Goal: Information Seeking & Learning: Learn about a topic

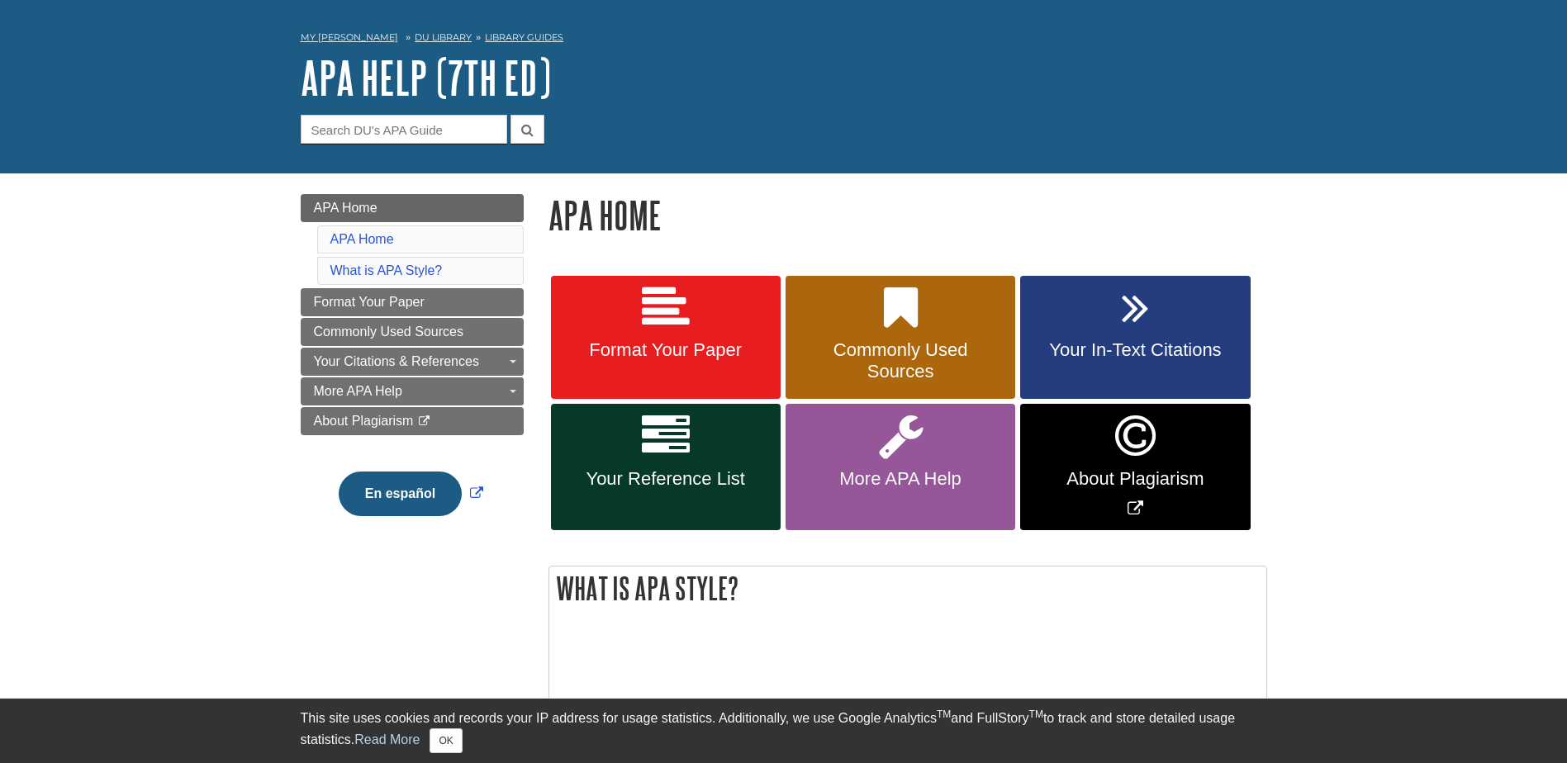
scroll to position [83, 0]
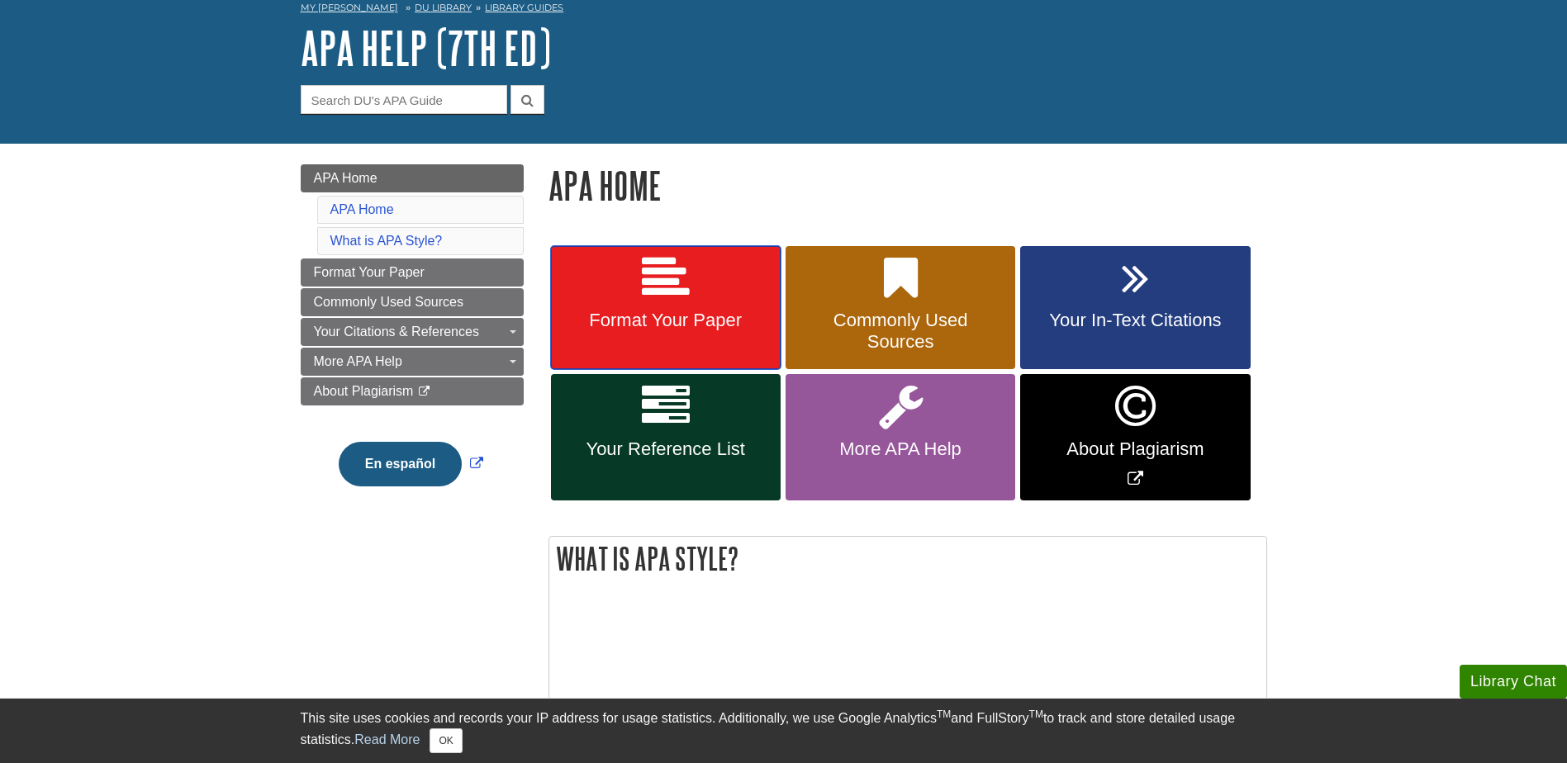
click at [718, 280] on link "Format Your Paper" at bounding box center [666, 308] width 230 height 124
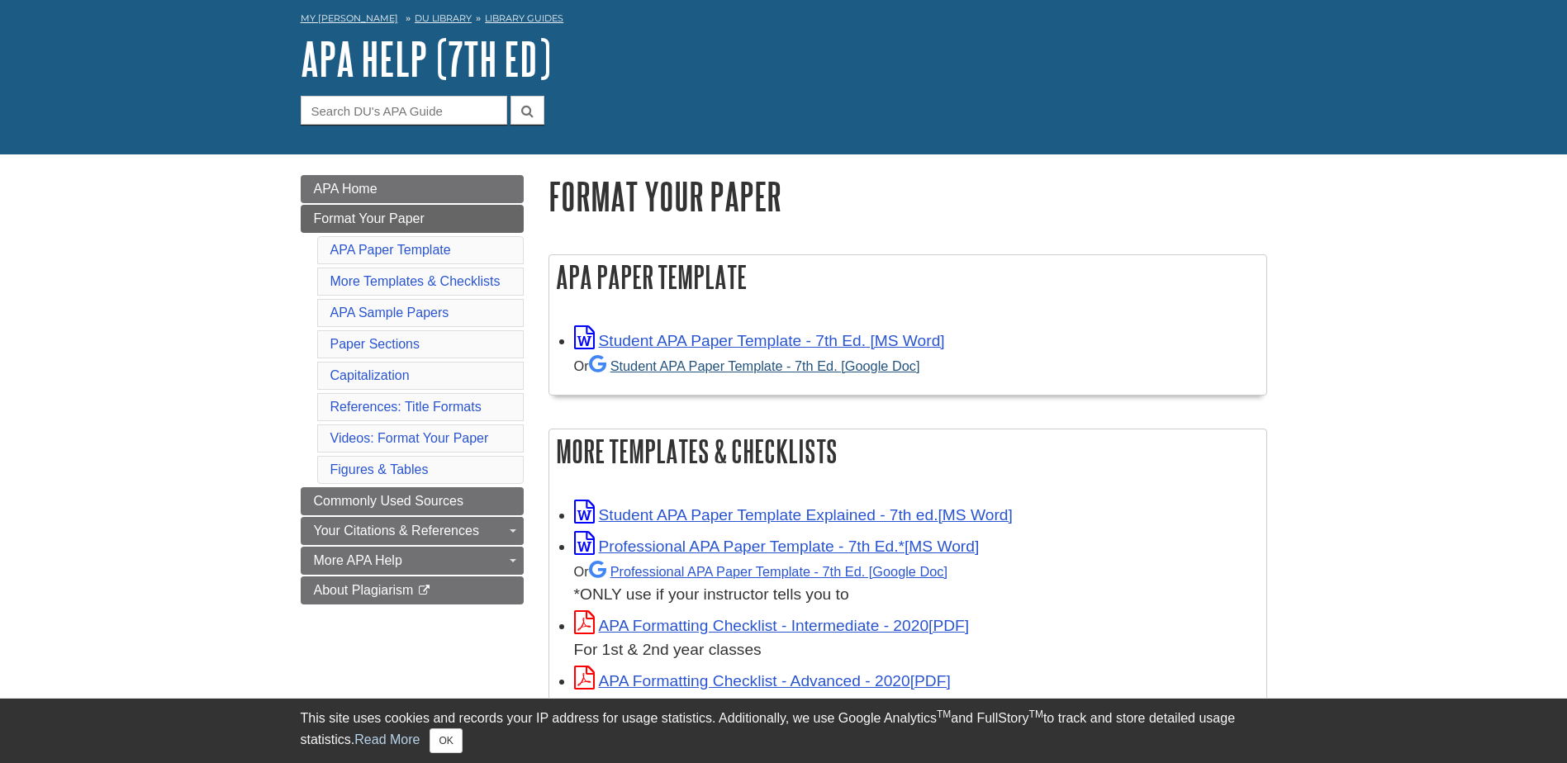
scroll to position [165, 0]
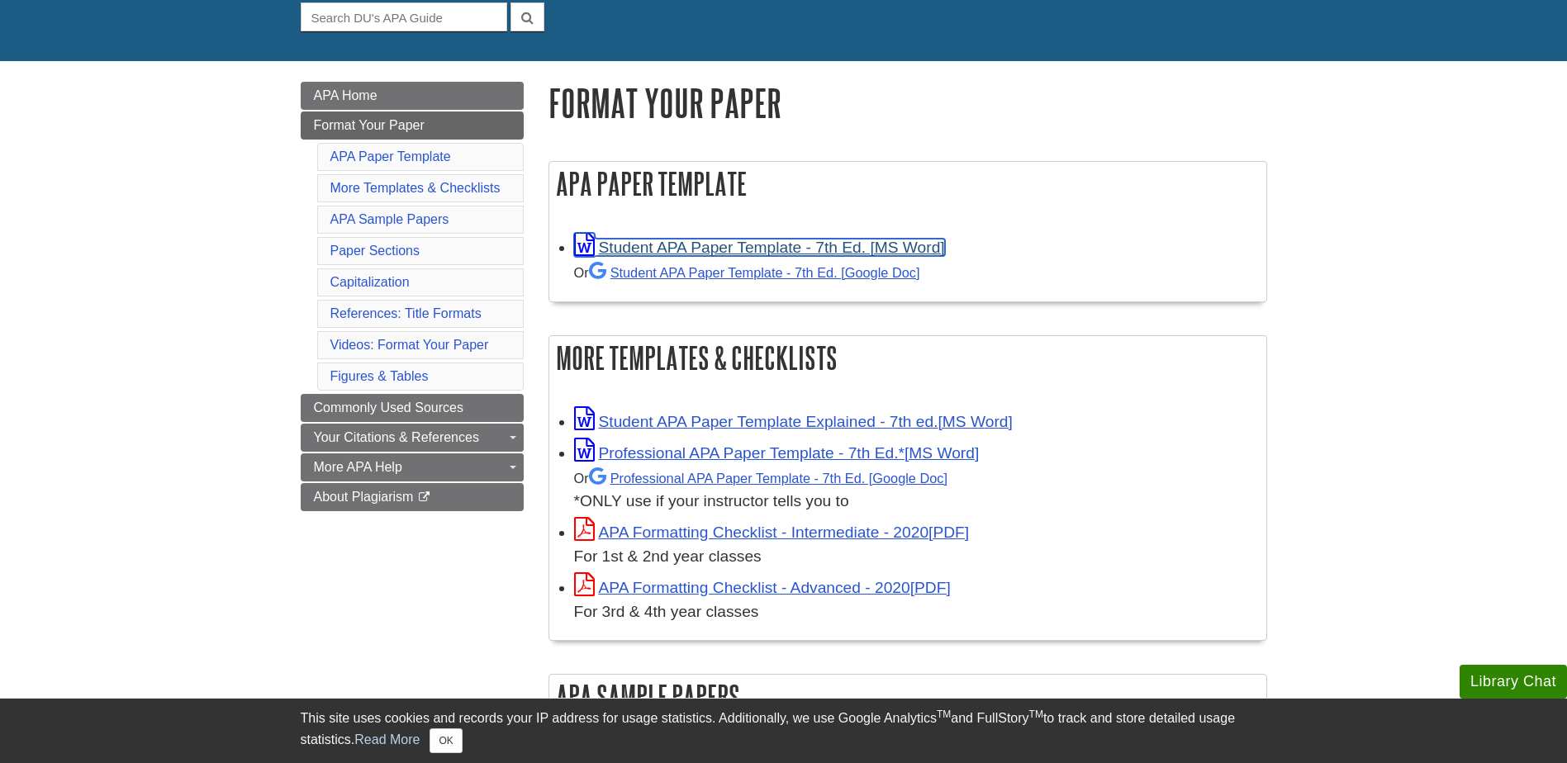
click at [816, 243] on link "Student APA Paper Template - 7th Ed. [MS Word]" at bounding box center [759, 247] width 371 height 17
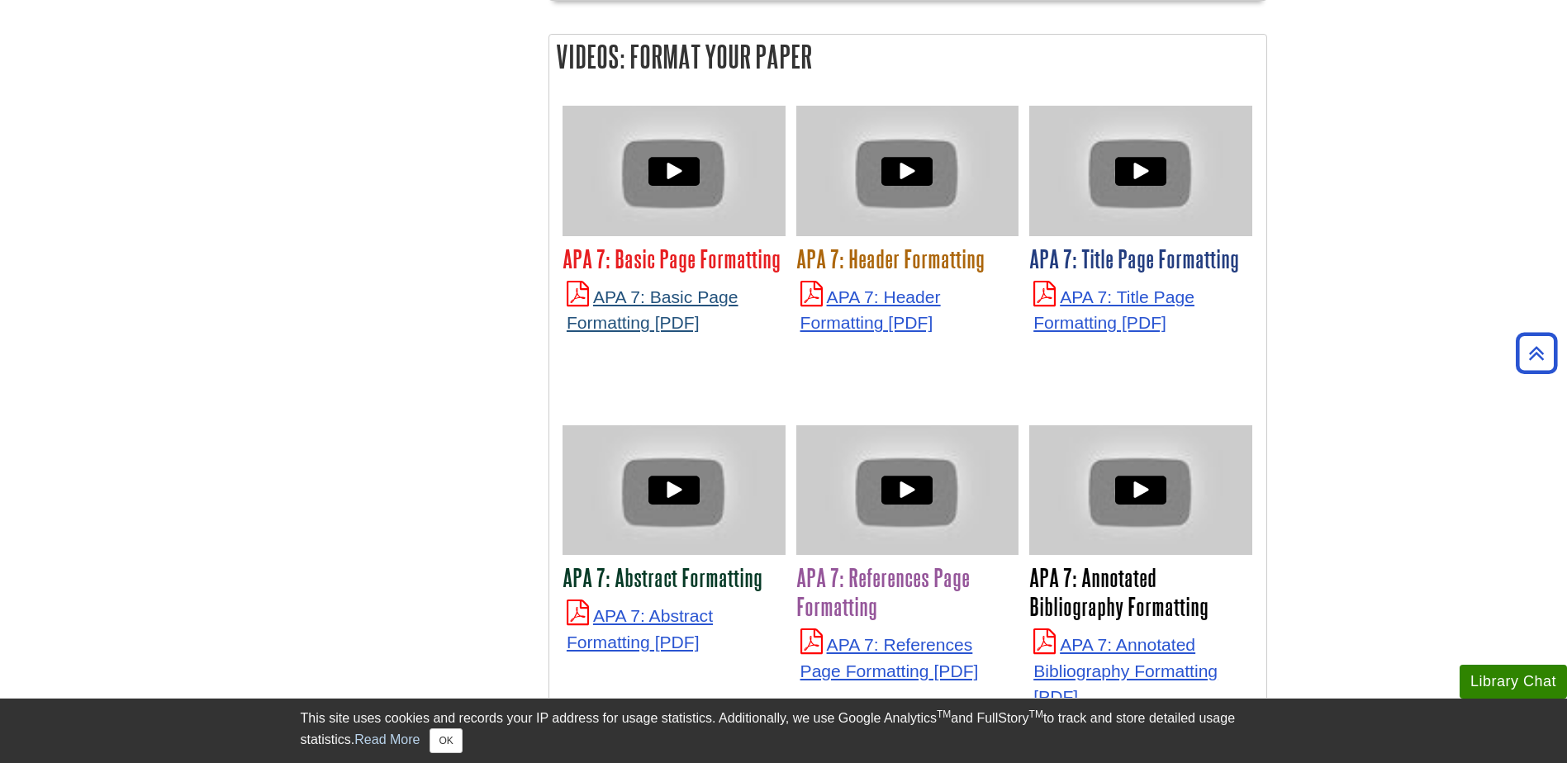
scroll to position [3964, 0]
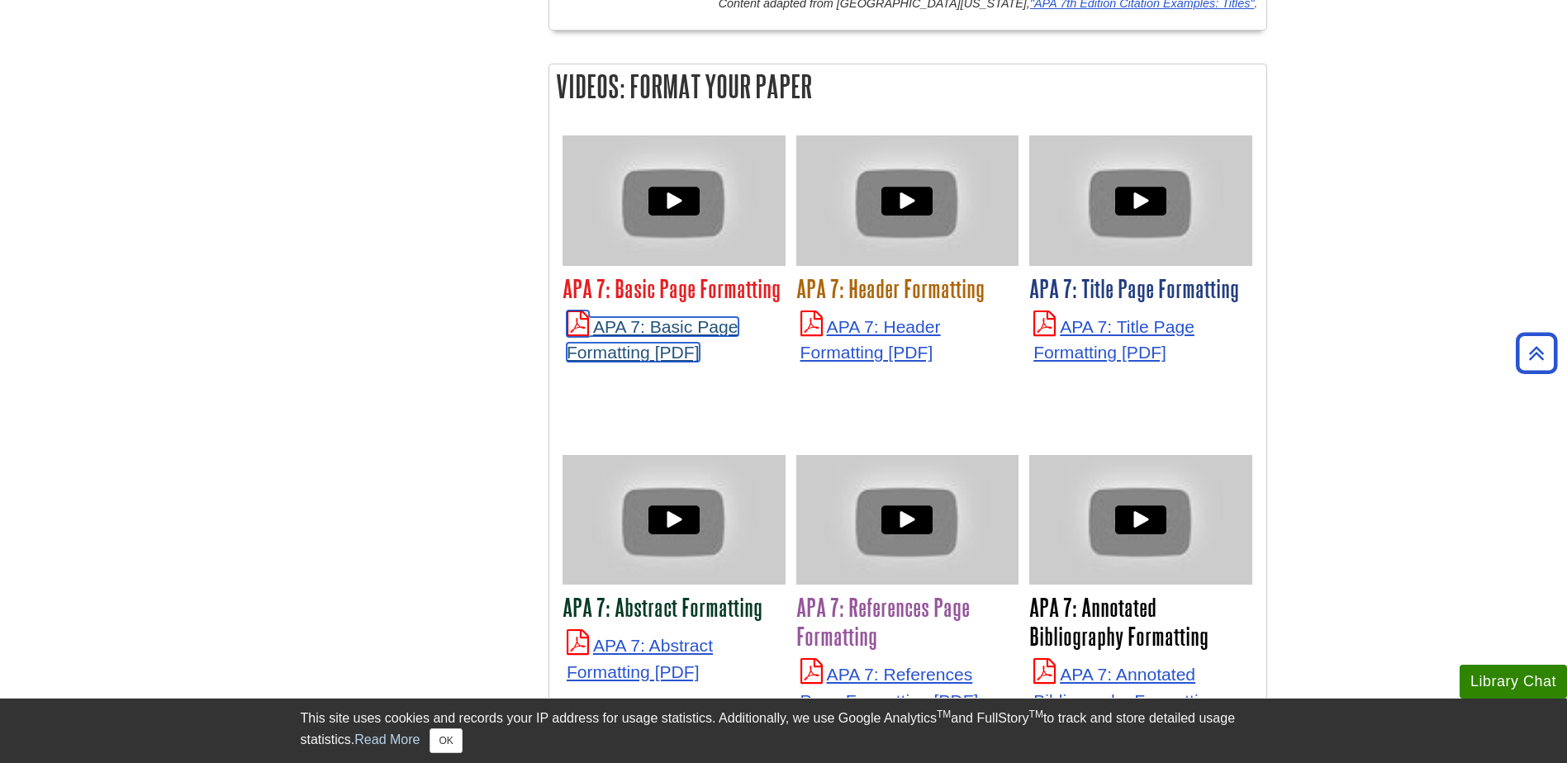
click at [644, 327] on link "APA 7: Basic Page Formatting" at bounding box center [653, 339] width 172 height 45
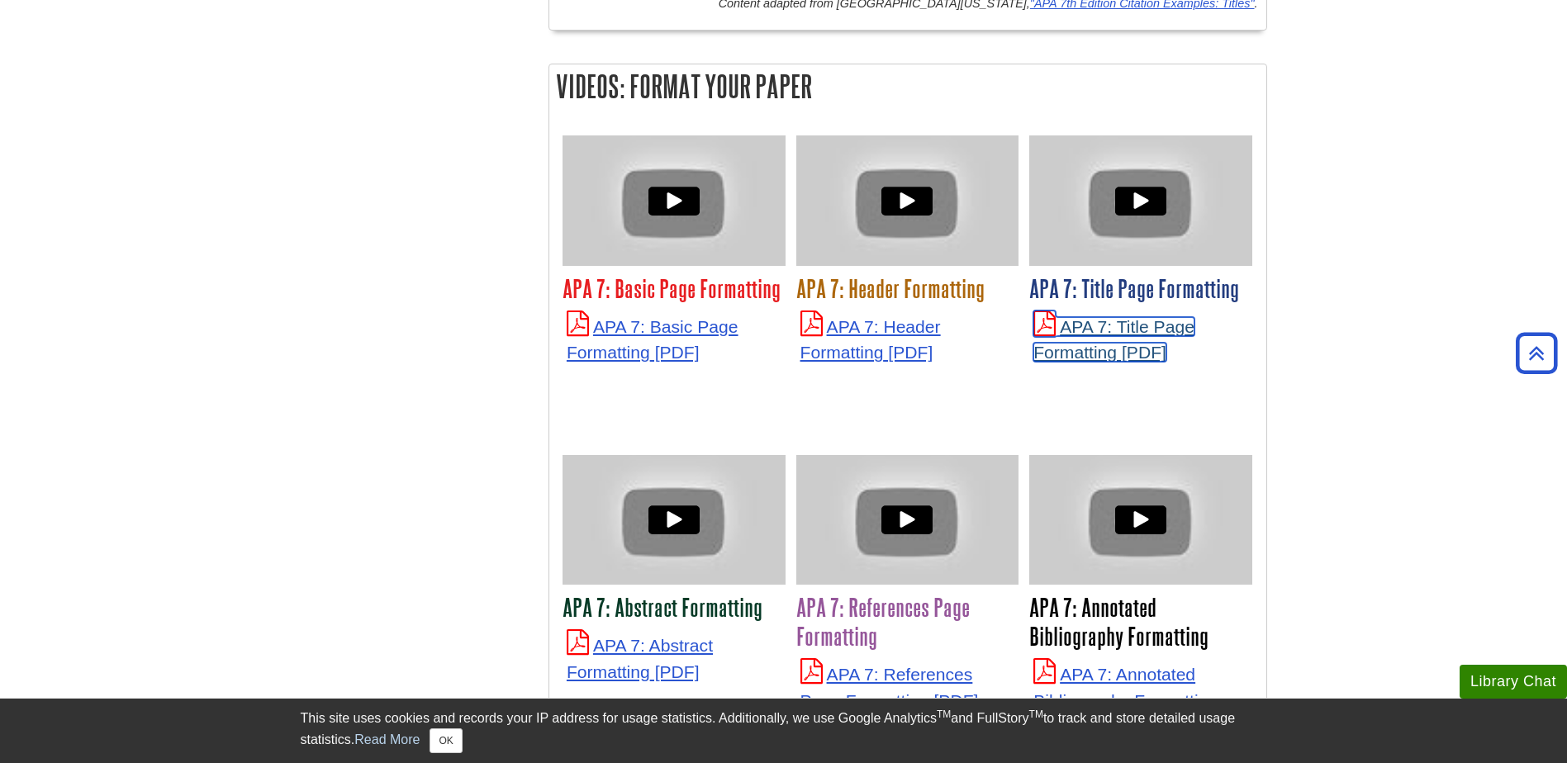
click at [1099, 317] on link "APA 7: Title Page Formatting" at bounding box center [1113, 339] width 161 height 45
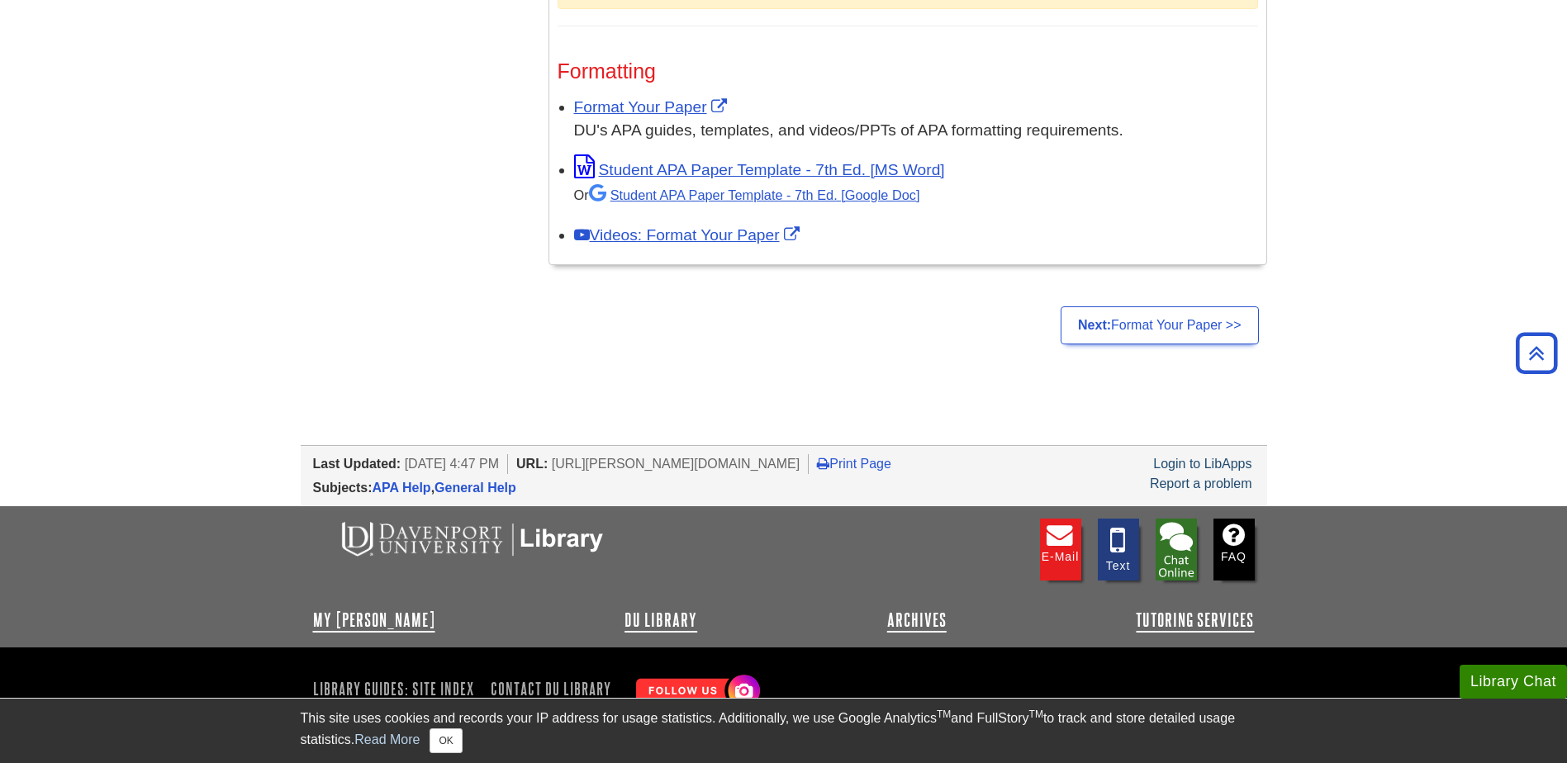
scroll to position [1406, 0]
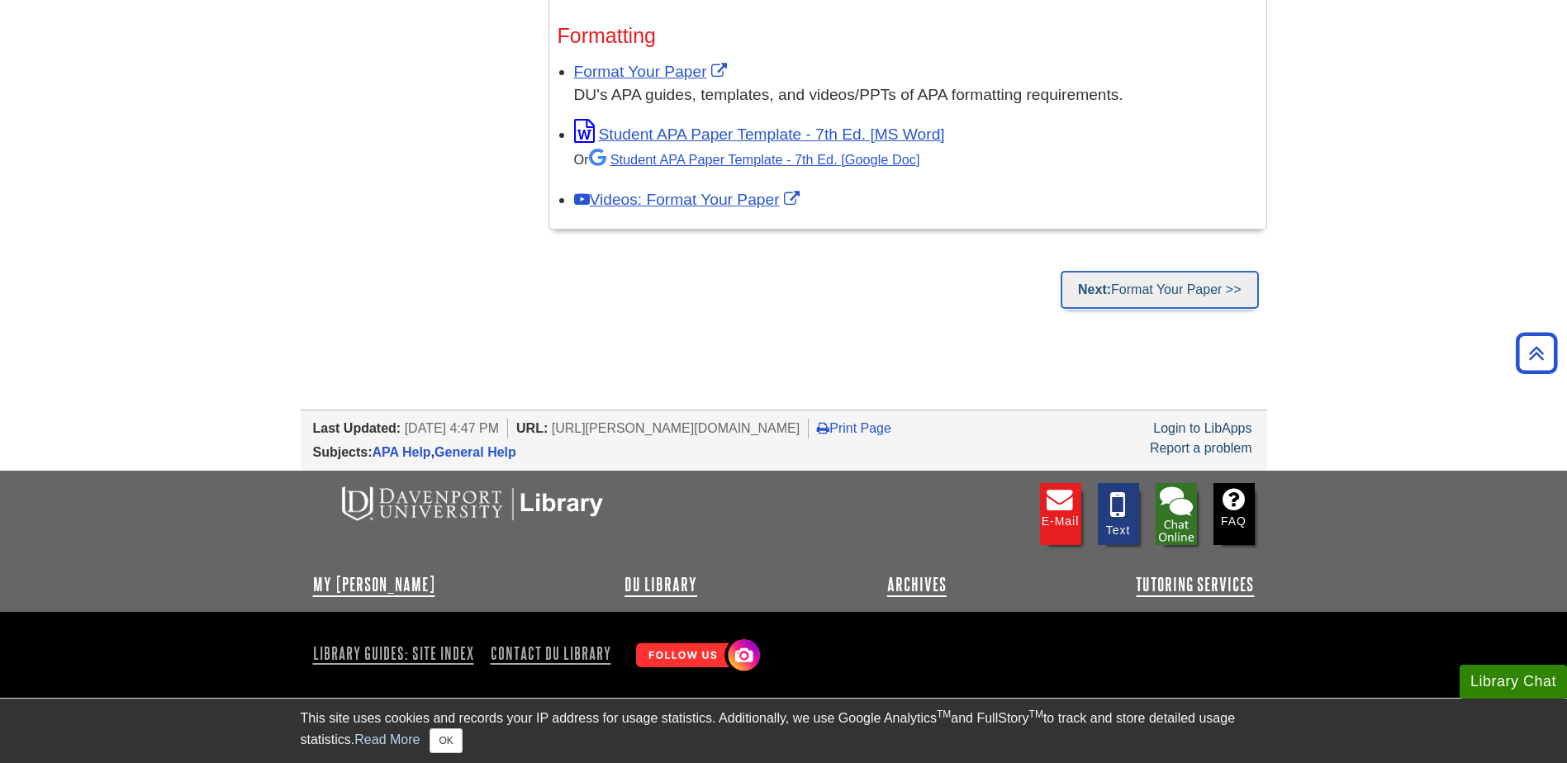
click at [1188, 289] on link "Next: Format Your Paper >>" at bounding box center [1158, 290] width 197 height 38
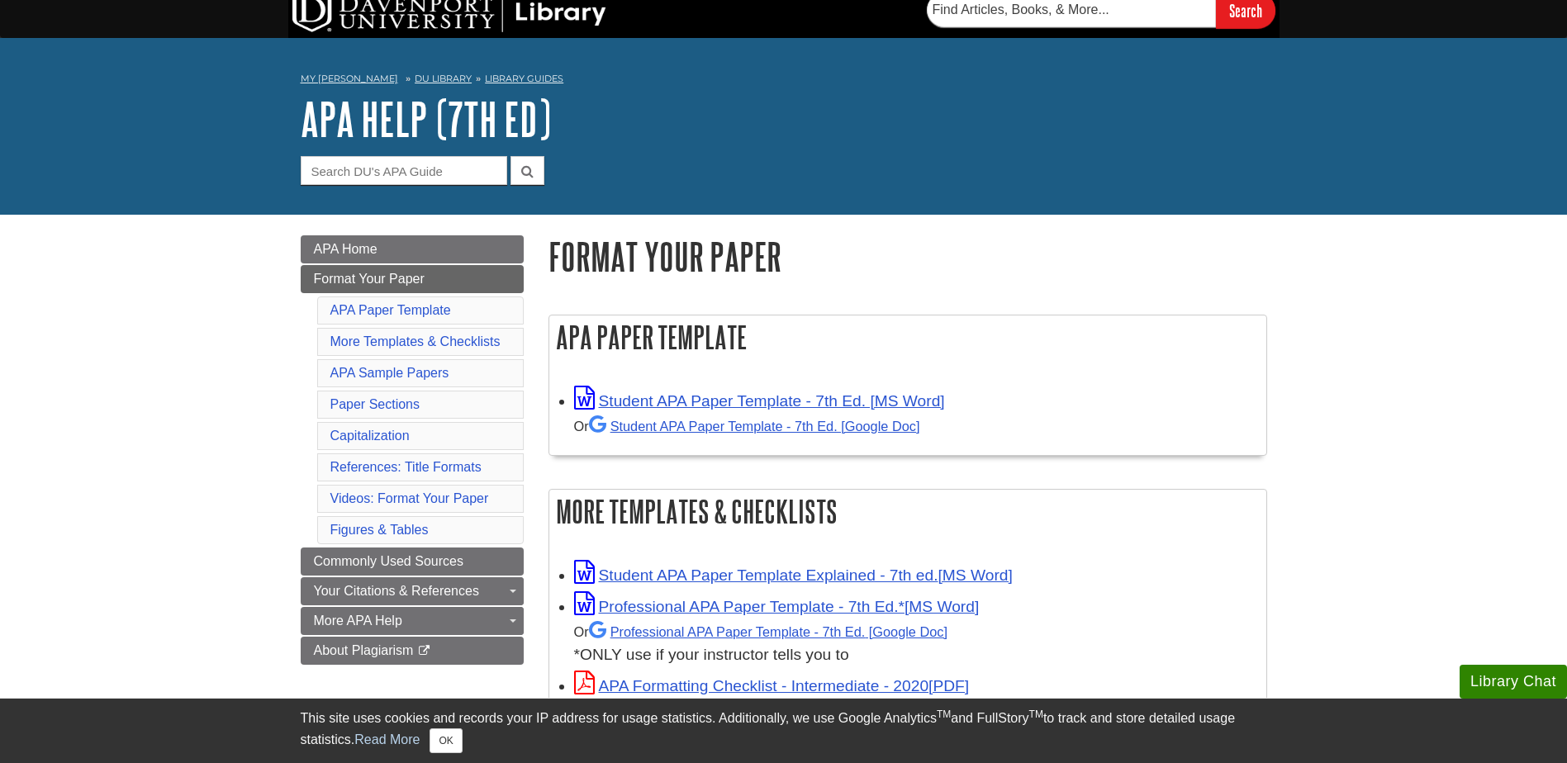
scroll to position [248, 0]
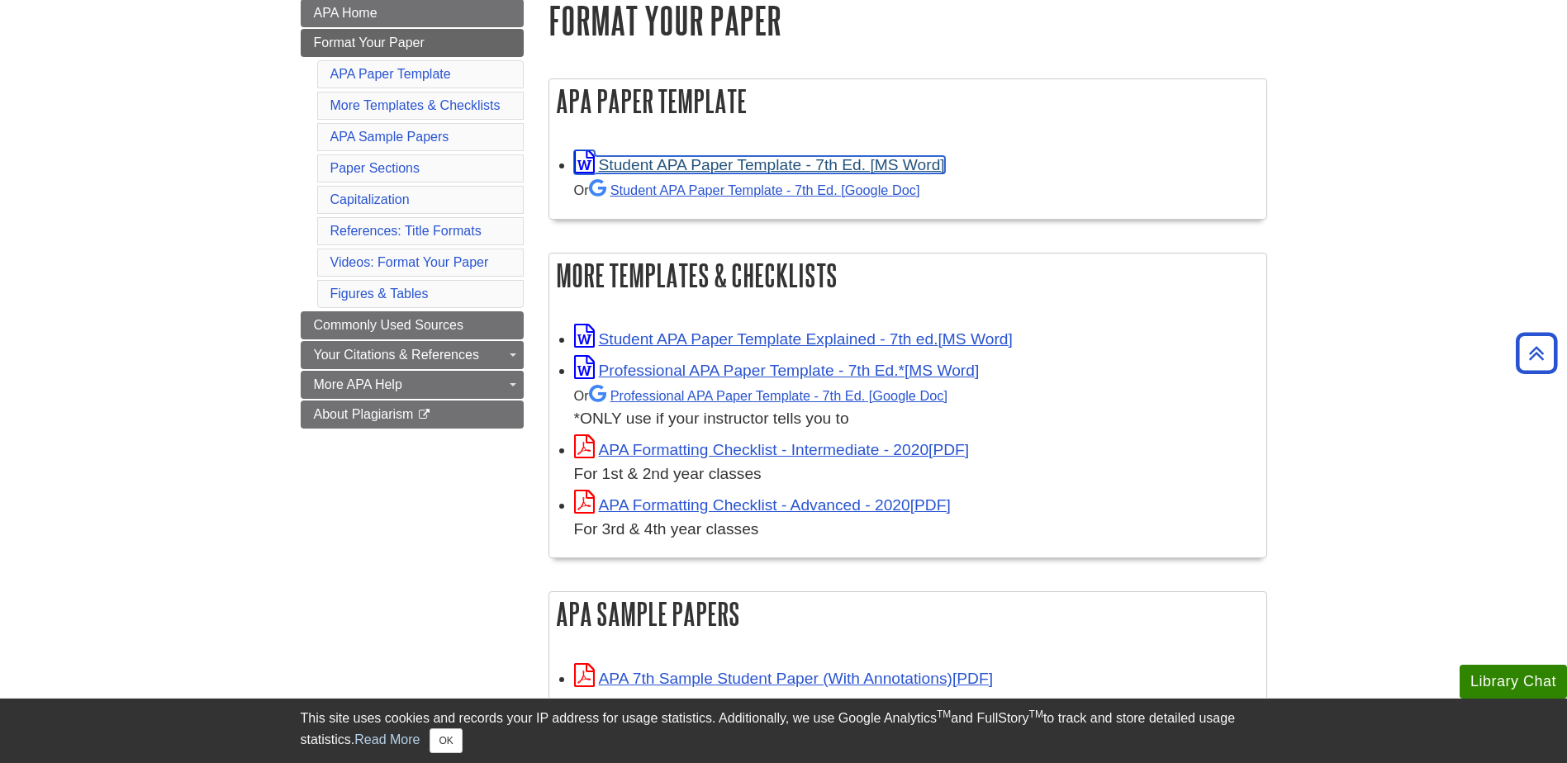
click at [827, 170] on link "Student APA Paper Template - 7th Ed. [MS Word]" at bounding box center [759, 164] width 371 height 17
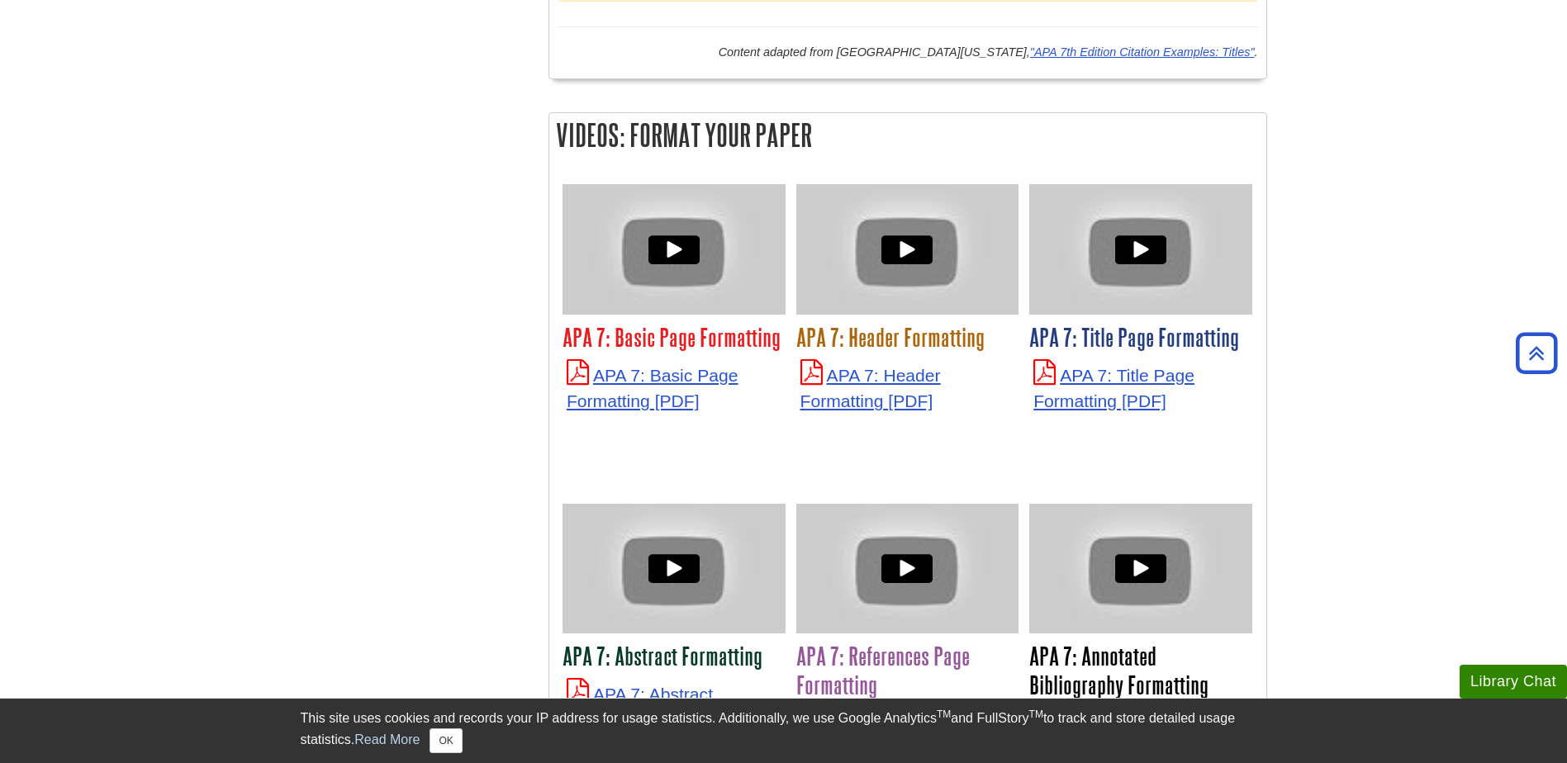
scroll to position [3964, 0]
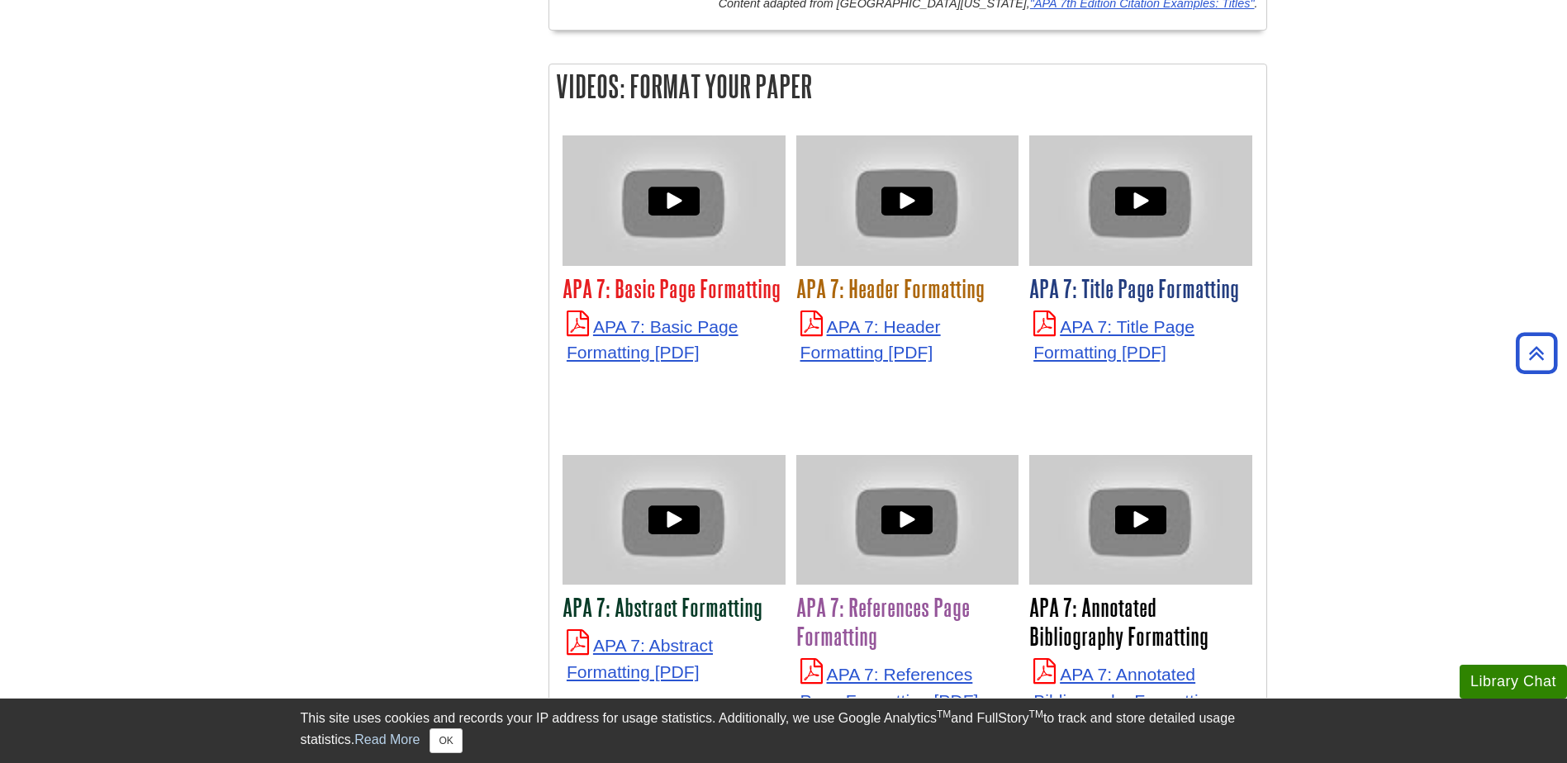
click at [1106, 313] on p "APA 7: Title Page Formatting" at bounding box center [1140, 338] width 215 height 55
click at [1111, 317] on link "APA 7: Title Page Formatting" at bounding box center [1113, 339] width 161 height 45
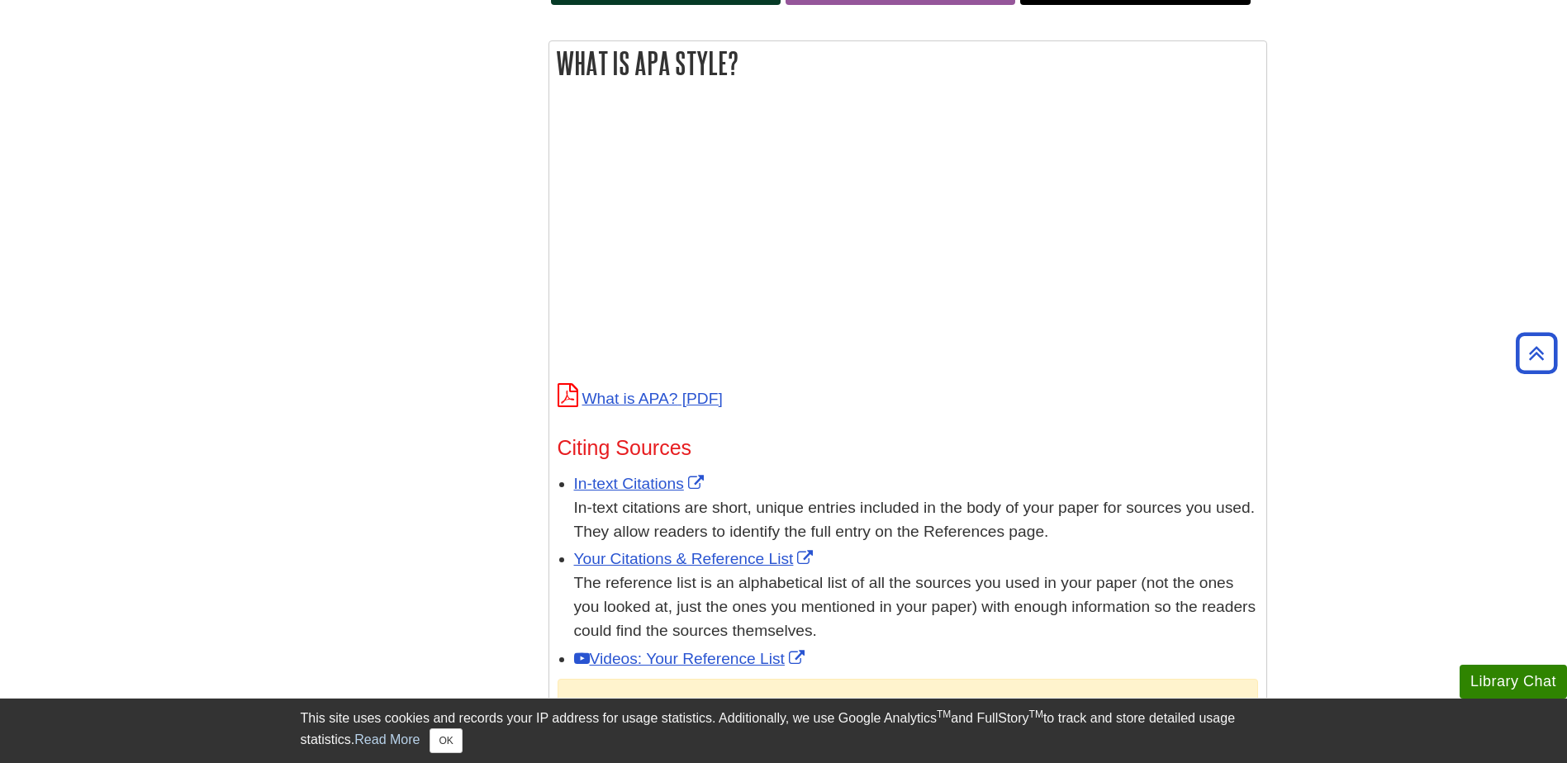
scroll to position [83, 0]
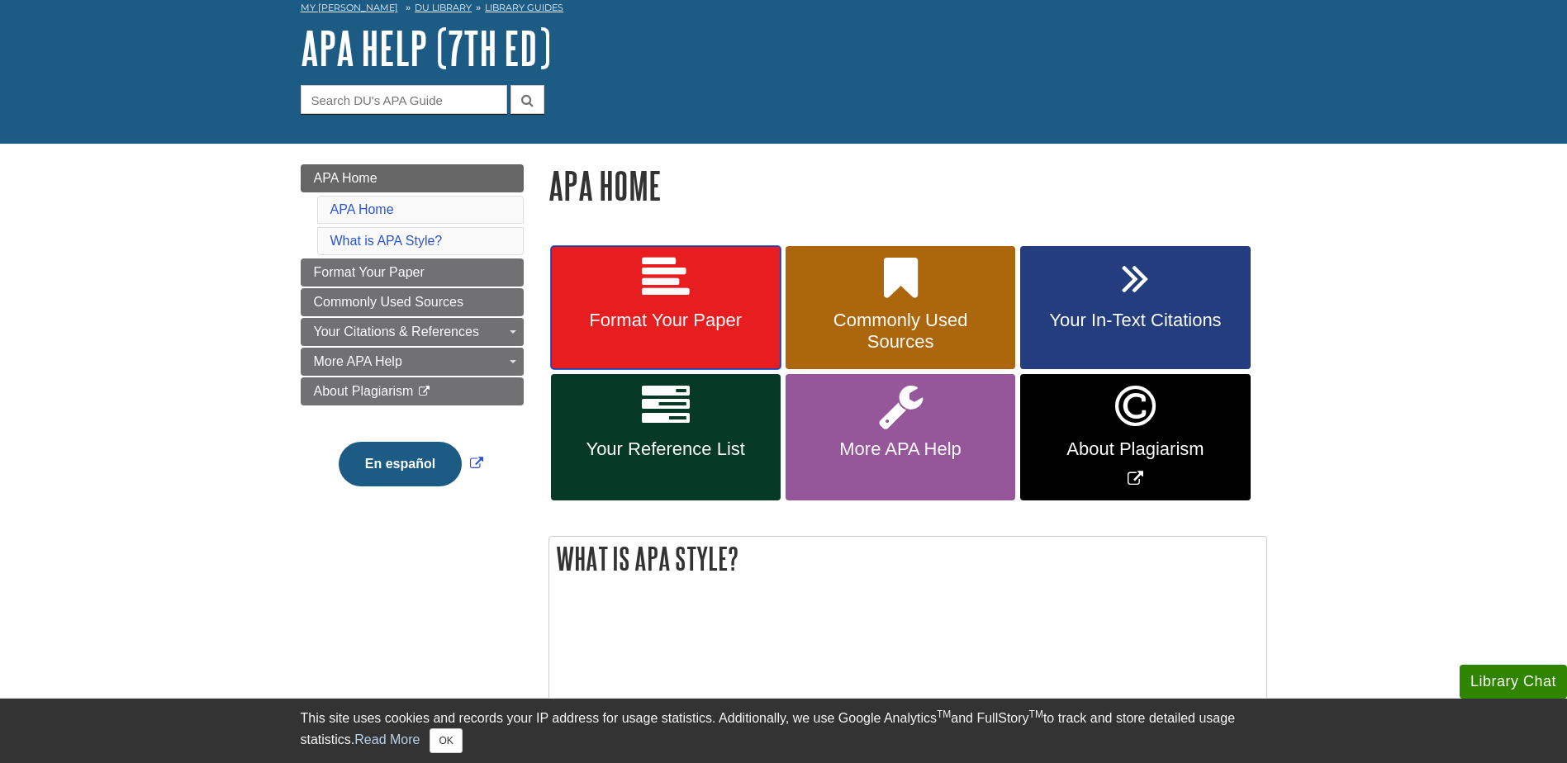
click at [710, 331] on span "Format Your Paper" at bounding box center [665, 320] width 205 height 21
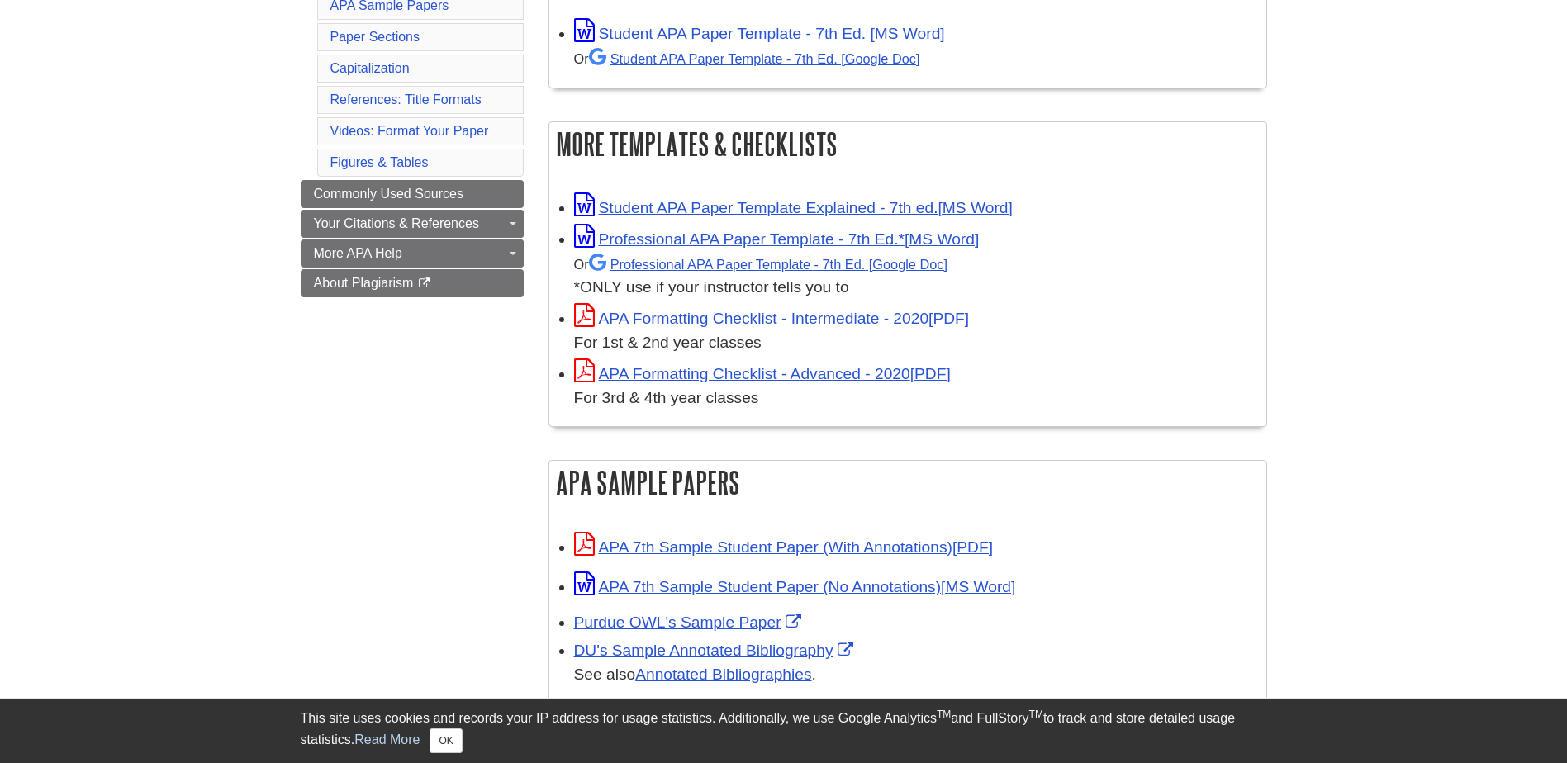
scroll to position [413, 0]
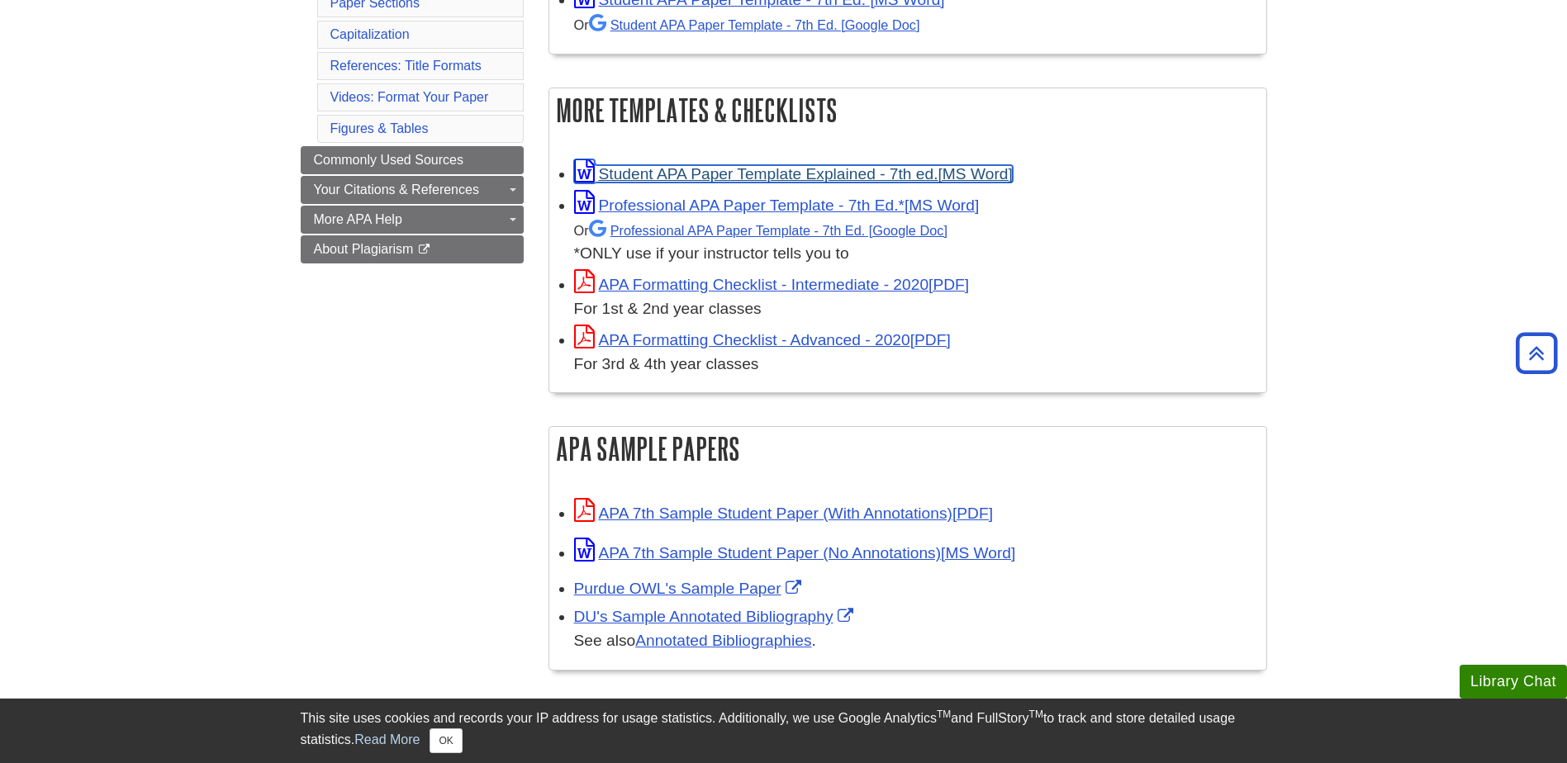
click at [806, 176] on link "Student APA Paper Template Explained - 7th ed." at bounding box center [793, 173] width 439 height 17
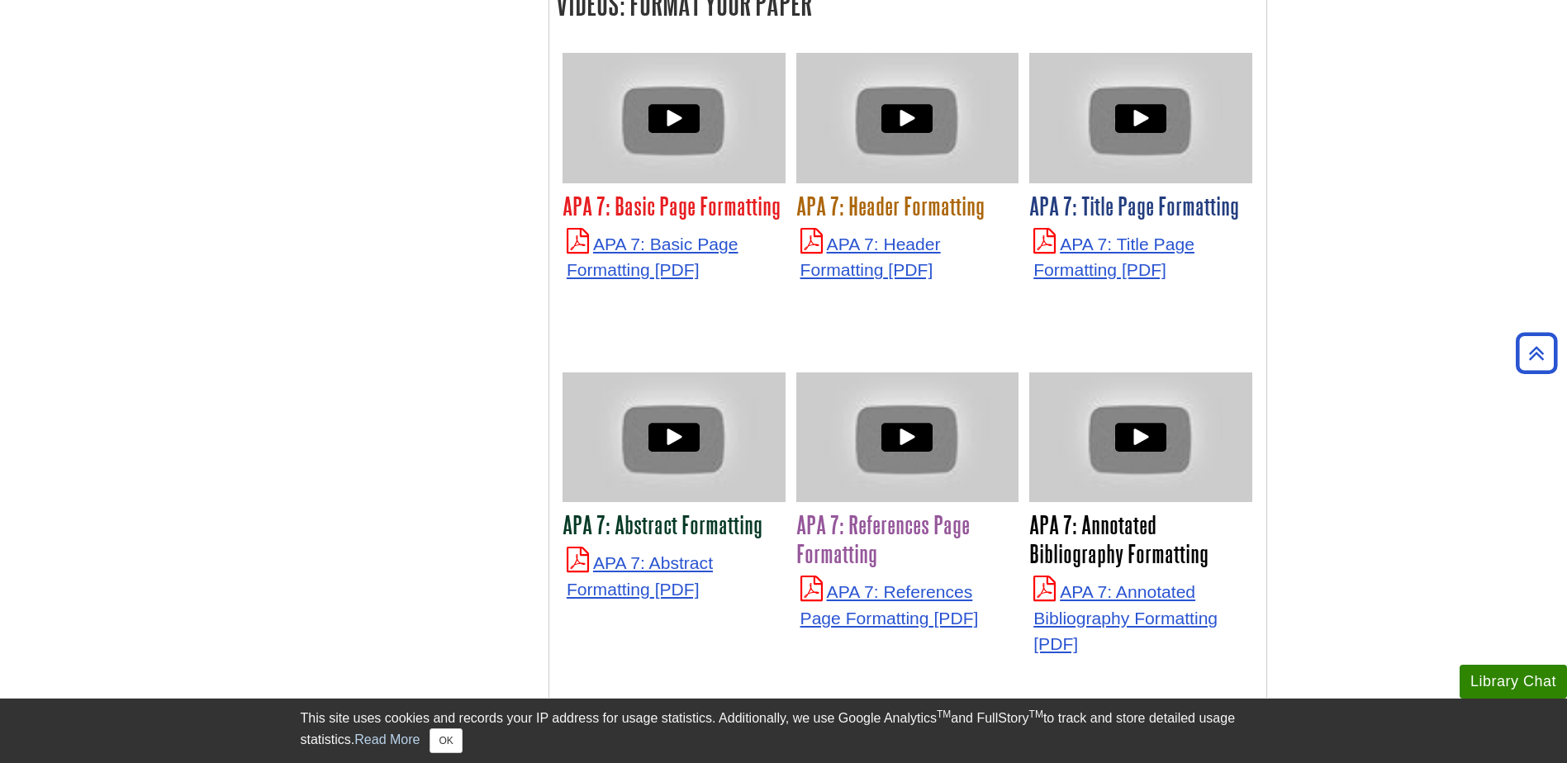
scroll to position [3964, 0]
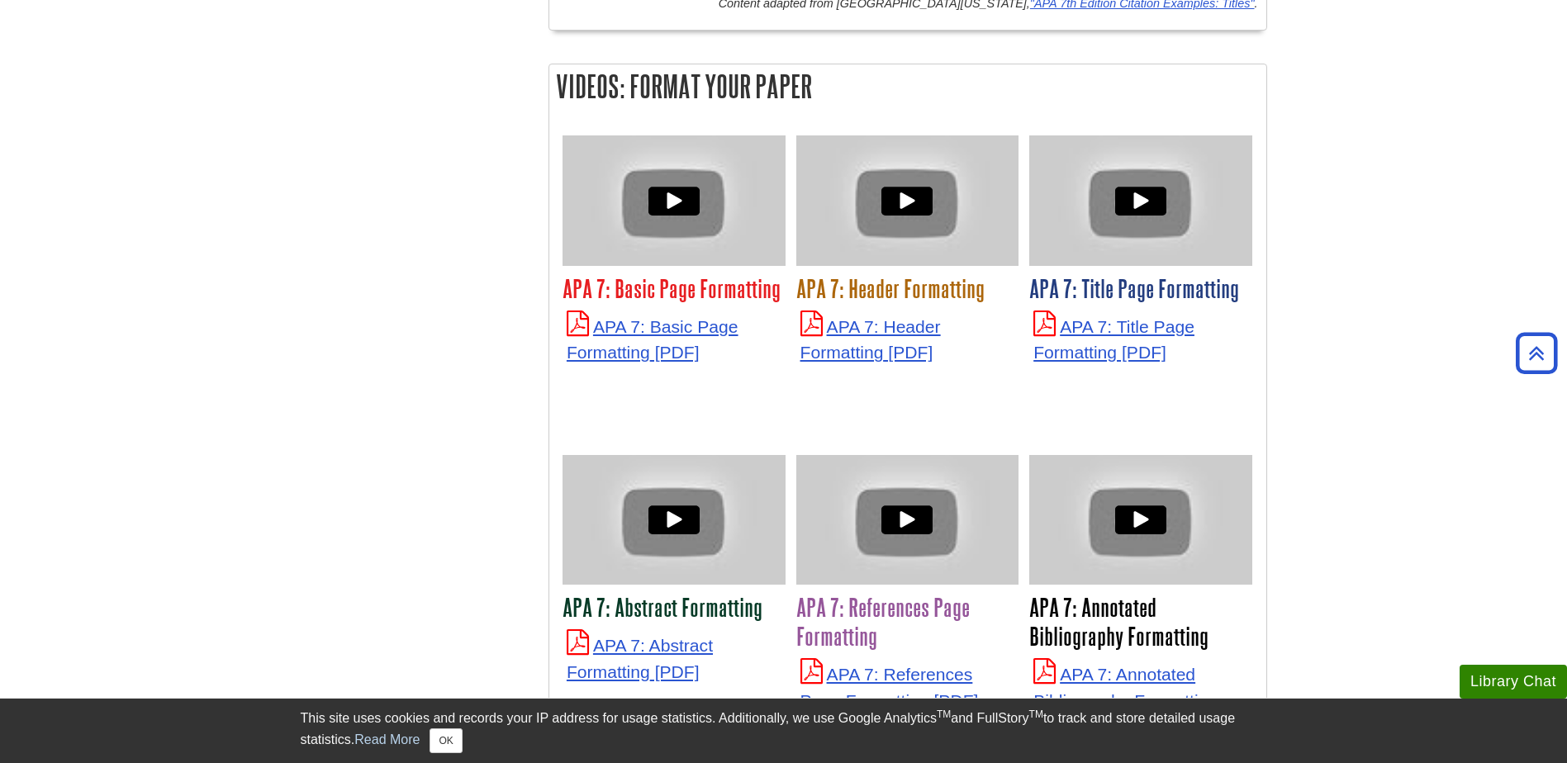
click at [1071, 380] on div "APA 7: Basic Page Formatting APA 7: Basic Page Formatting APA 7: Header Formatt…" at bounding box center [907, 651] width 700 height 1041
click at [654, 317] on link "APA 7: Basic Page Formatting" at bounding box center [653, 339] width 172 height 45
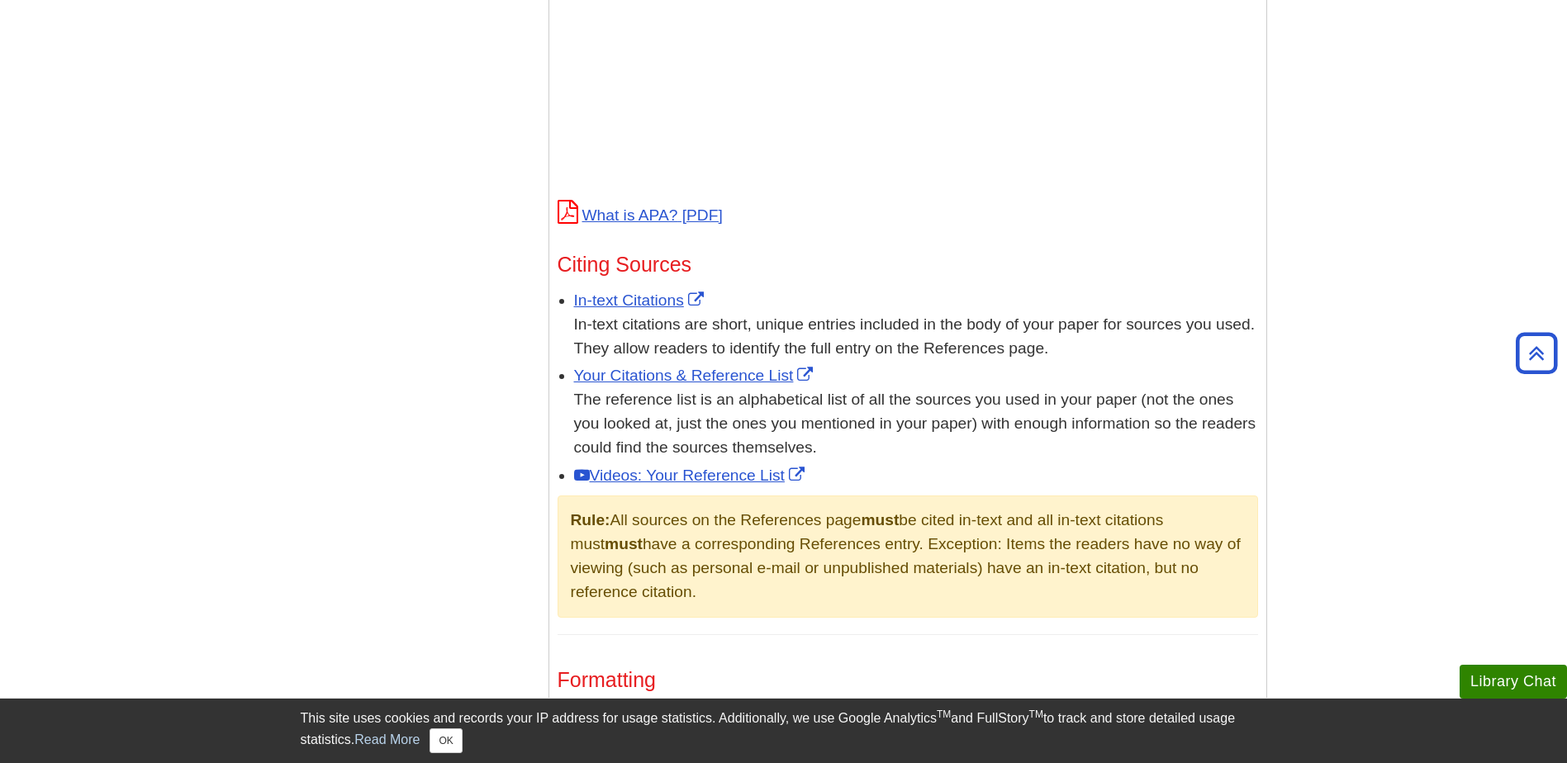
scroll to position [826, 0]
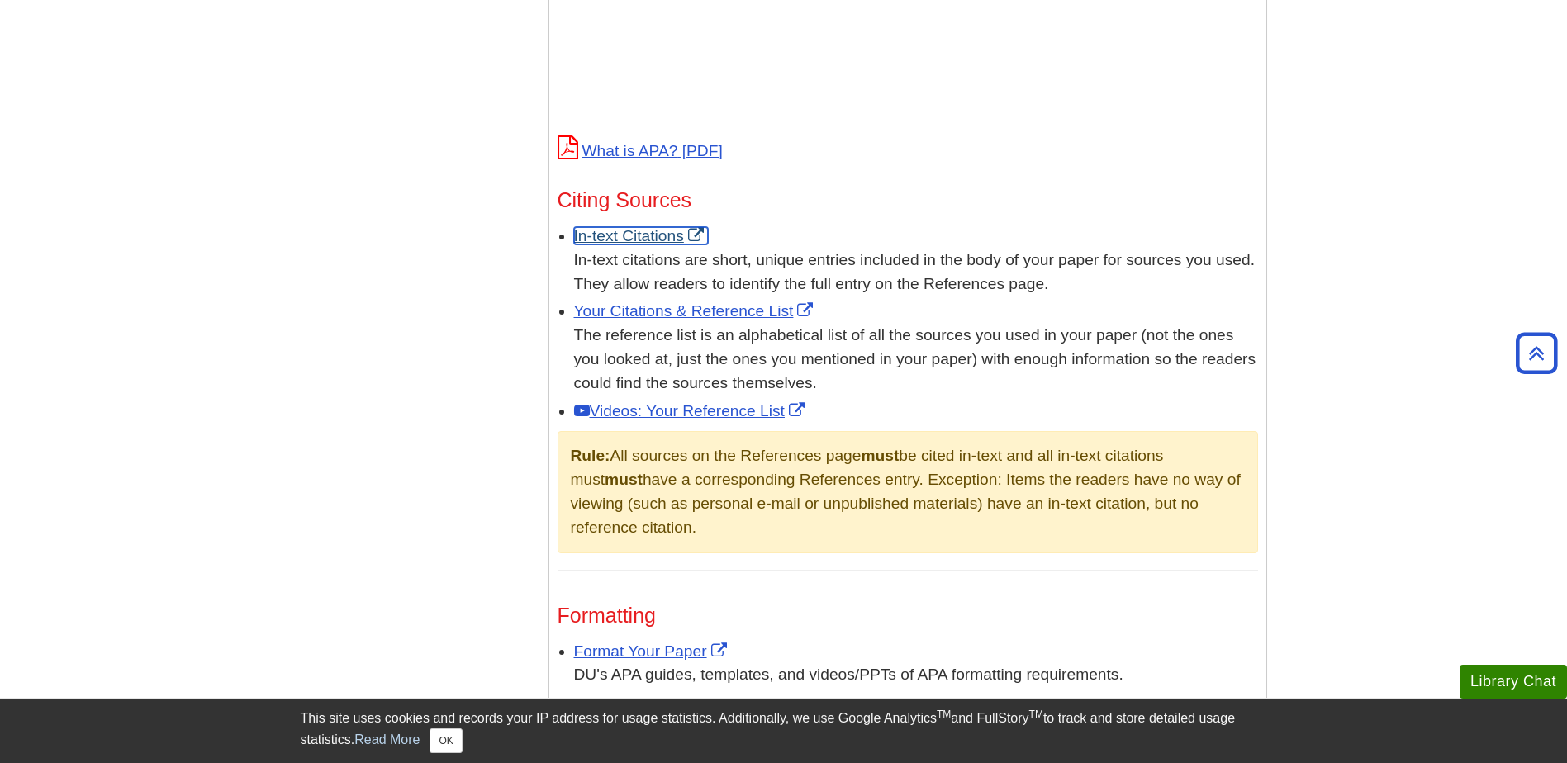
click at [650, 236] on link "In-text Citations" at bounding box center [641, 235] width 134 height 17
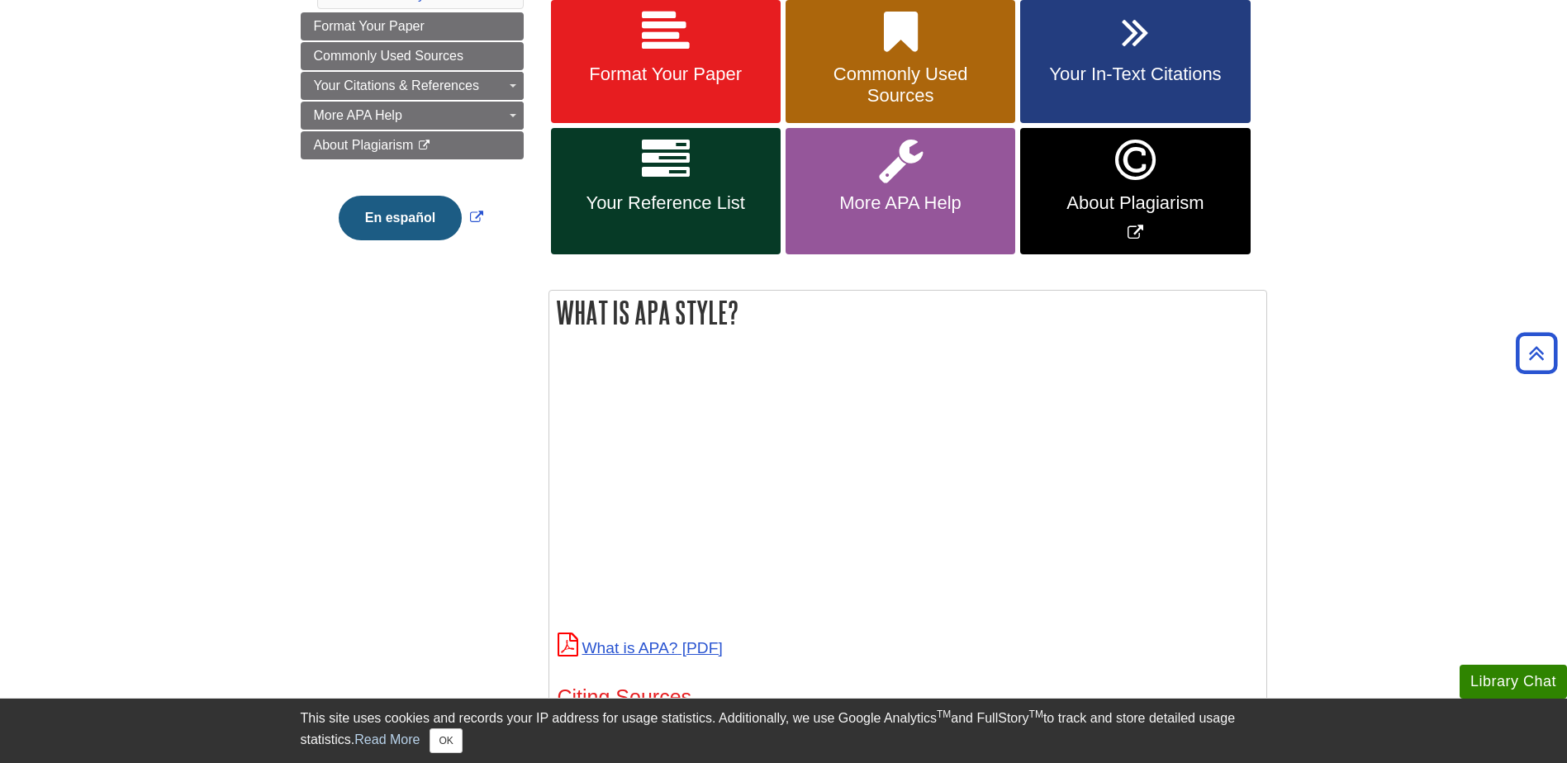
scroll to position [0, 0]
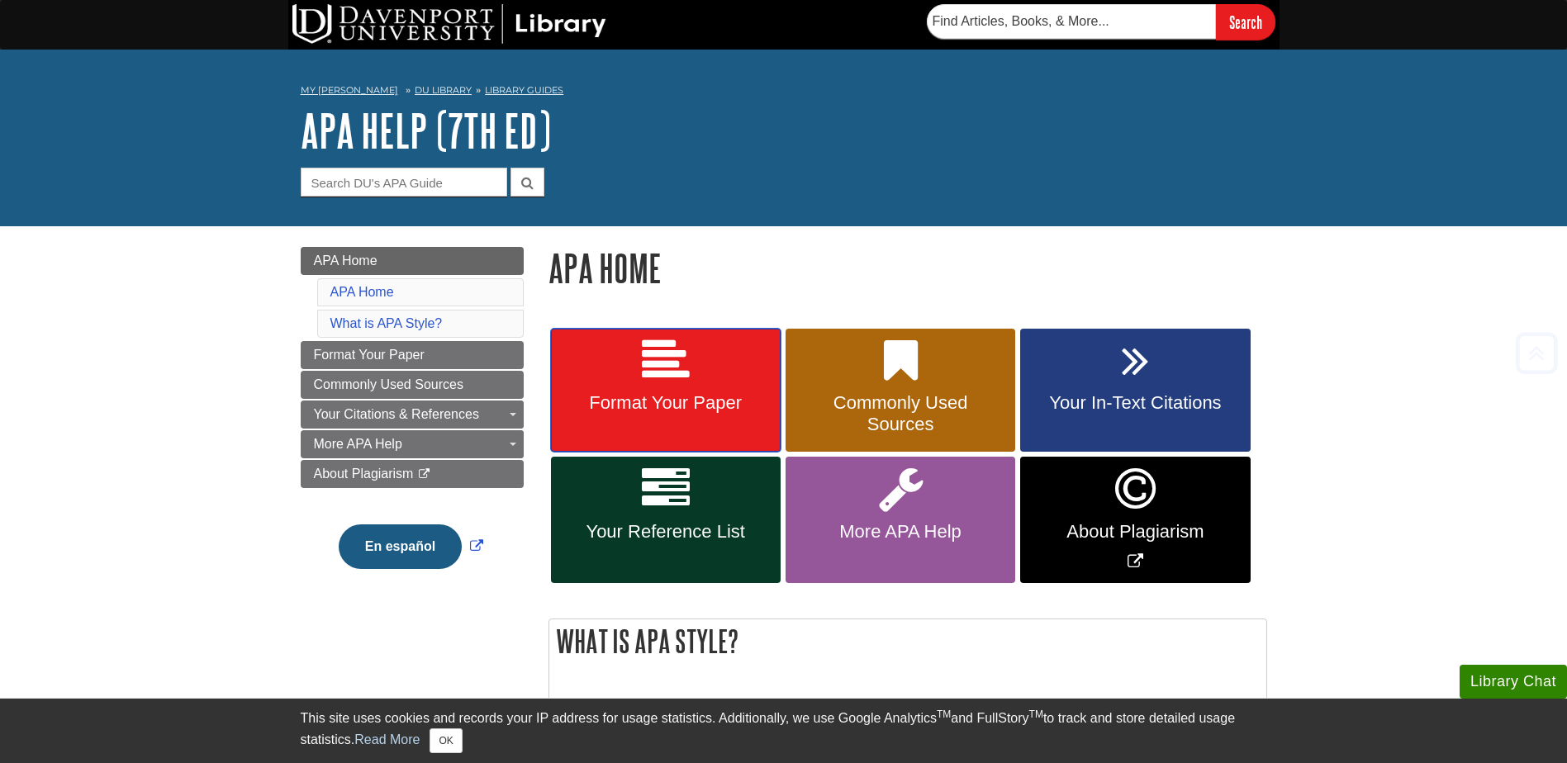
click at [715, 399] on span "Format Your Paper" at bounding box center [665, 402] width 205 height 21
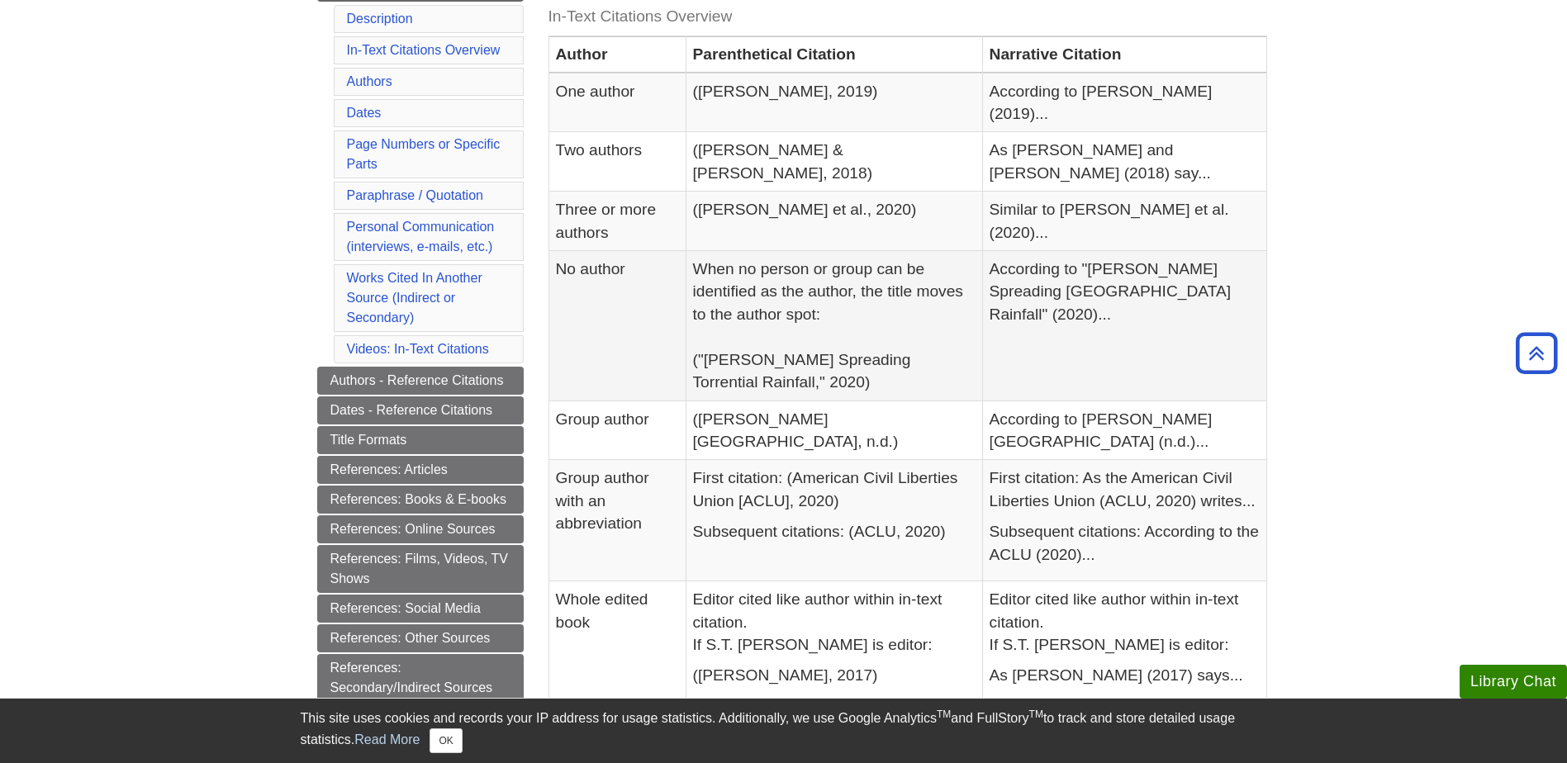
scroll to position [83, 0]
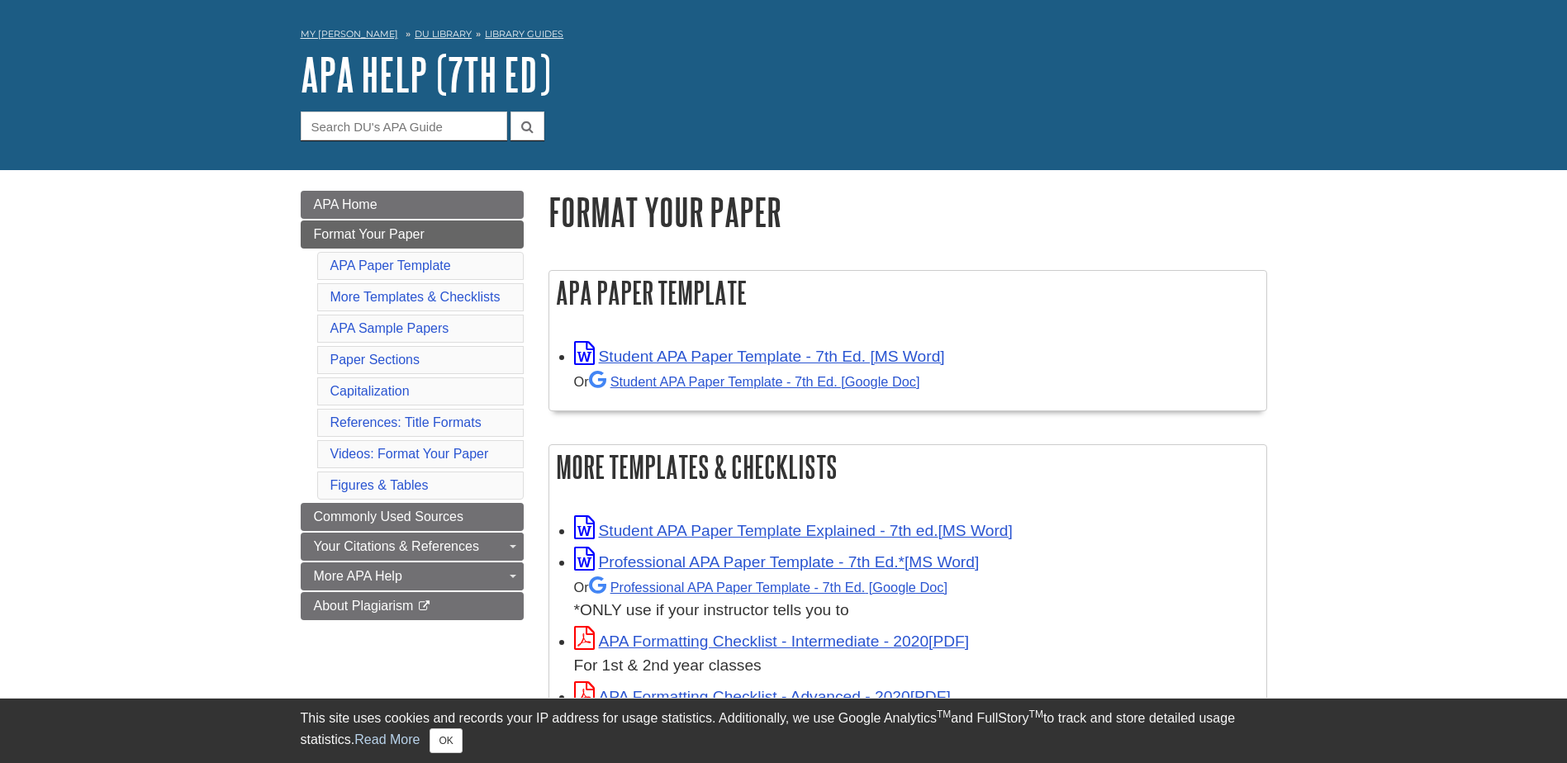
scroll to position [83, 0]
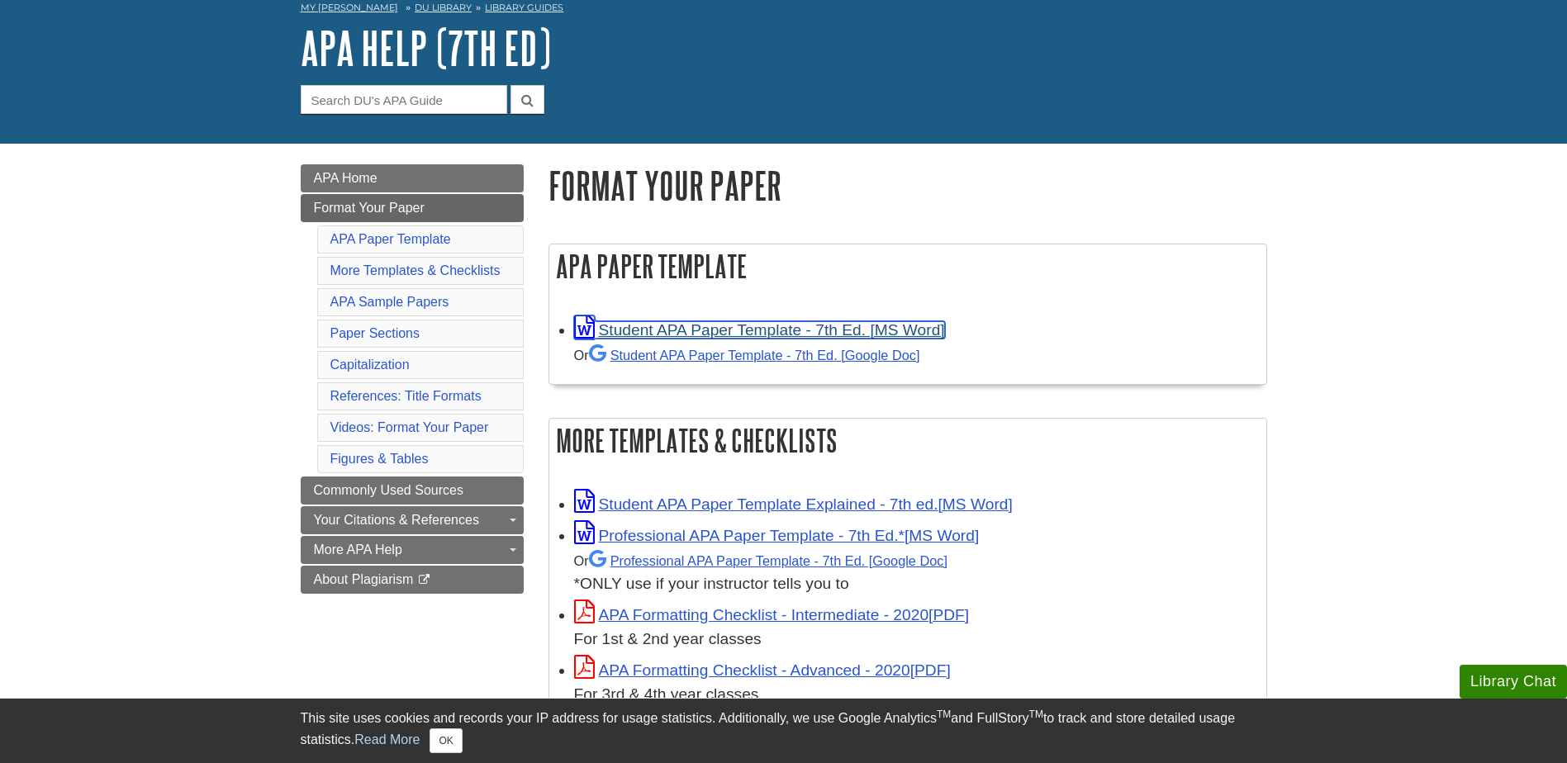
click at [725, 325] on link "Student APA Paper Template - 7th Ed. [MS Word]" at bounding box center [759, 329] width 371 height 17
